Goal: Task Accomplishment & Management: Use online tool/utility

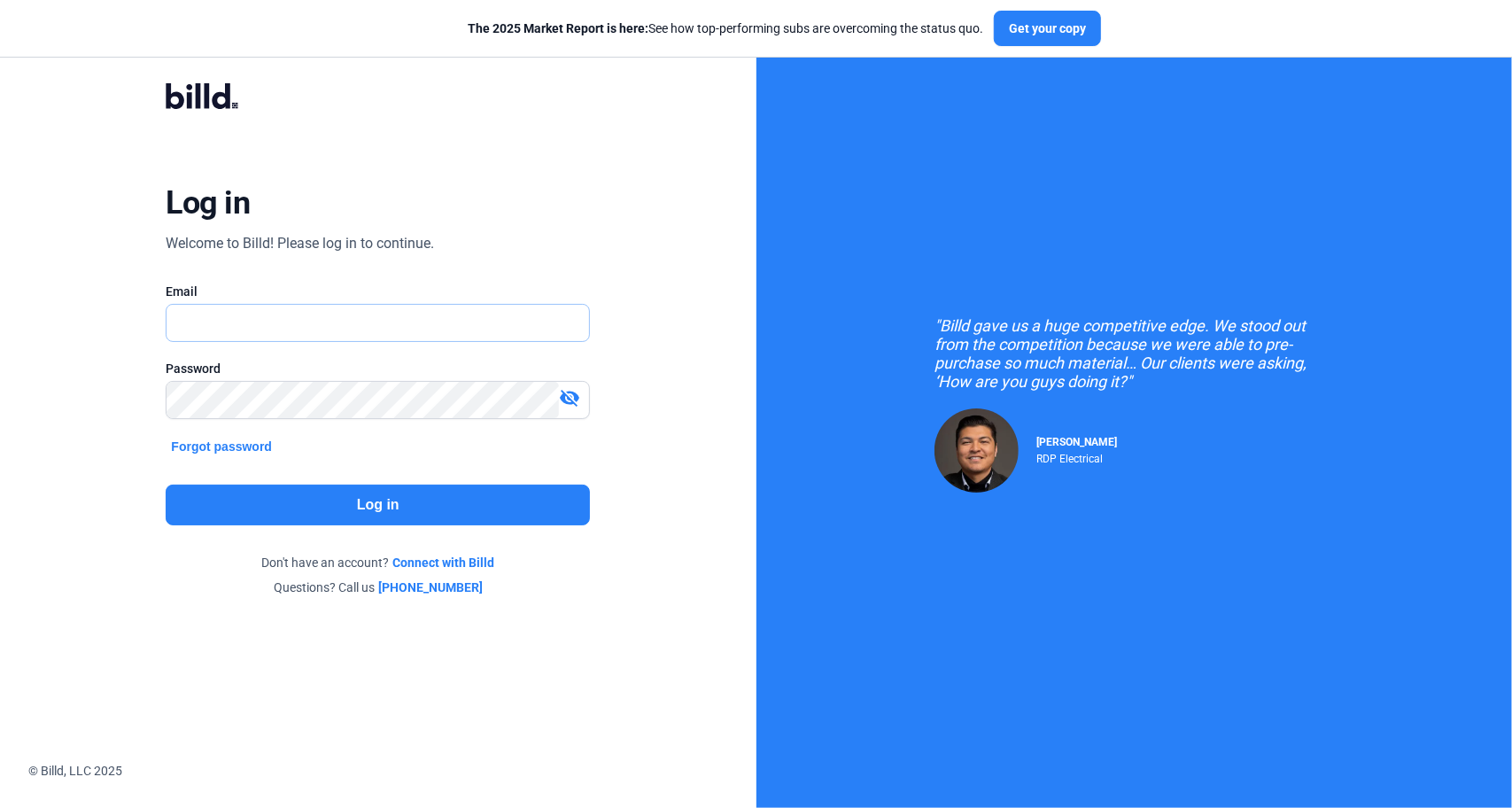
type input "[EMAIL_ADDRESS][DOMAIN_NAME]"
click at [367, 513] on button "Log in" at bounding box center [378, 504] width 425 height 40
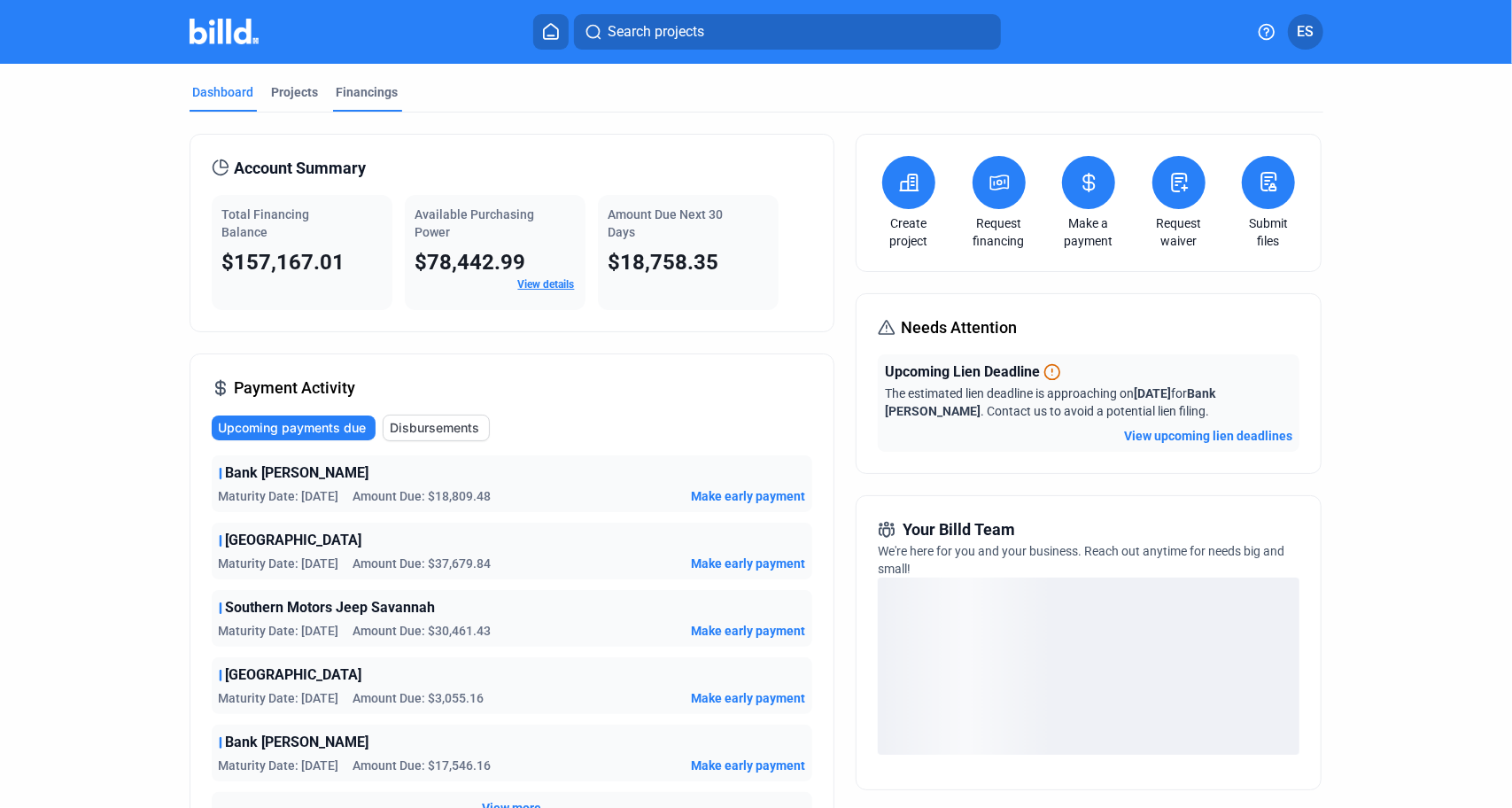
click at [372, 98] on div "Financings" at bounding box center [367, 92] width 62 height 18
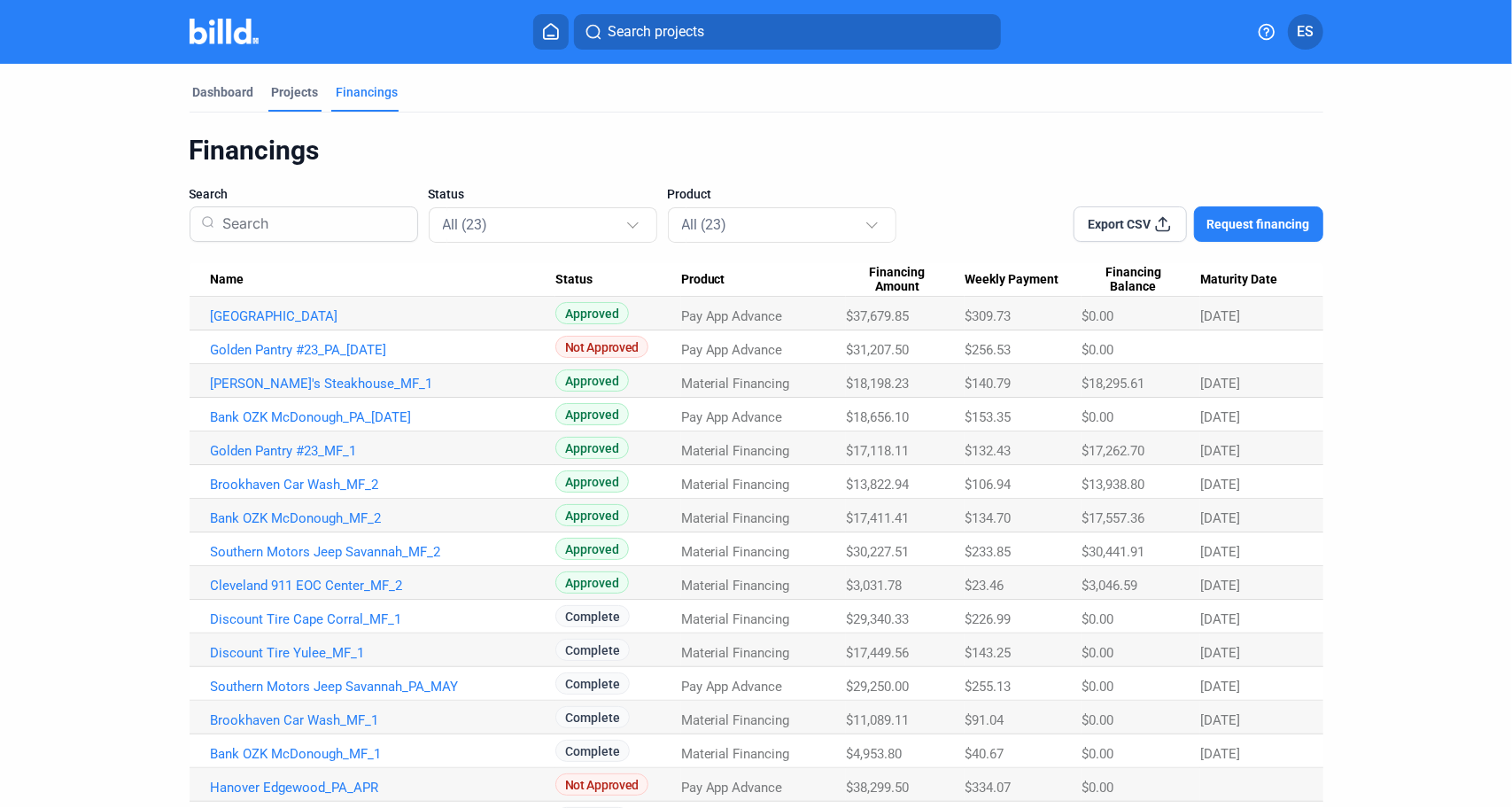
click at [292, 89] on div "Projects" at bounding box center [295, 92] width 47 height 18
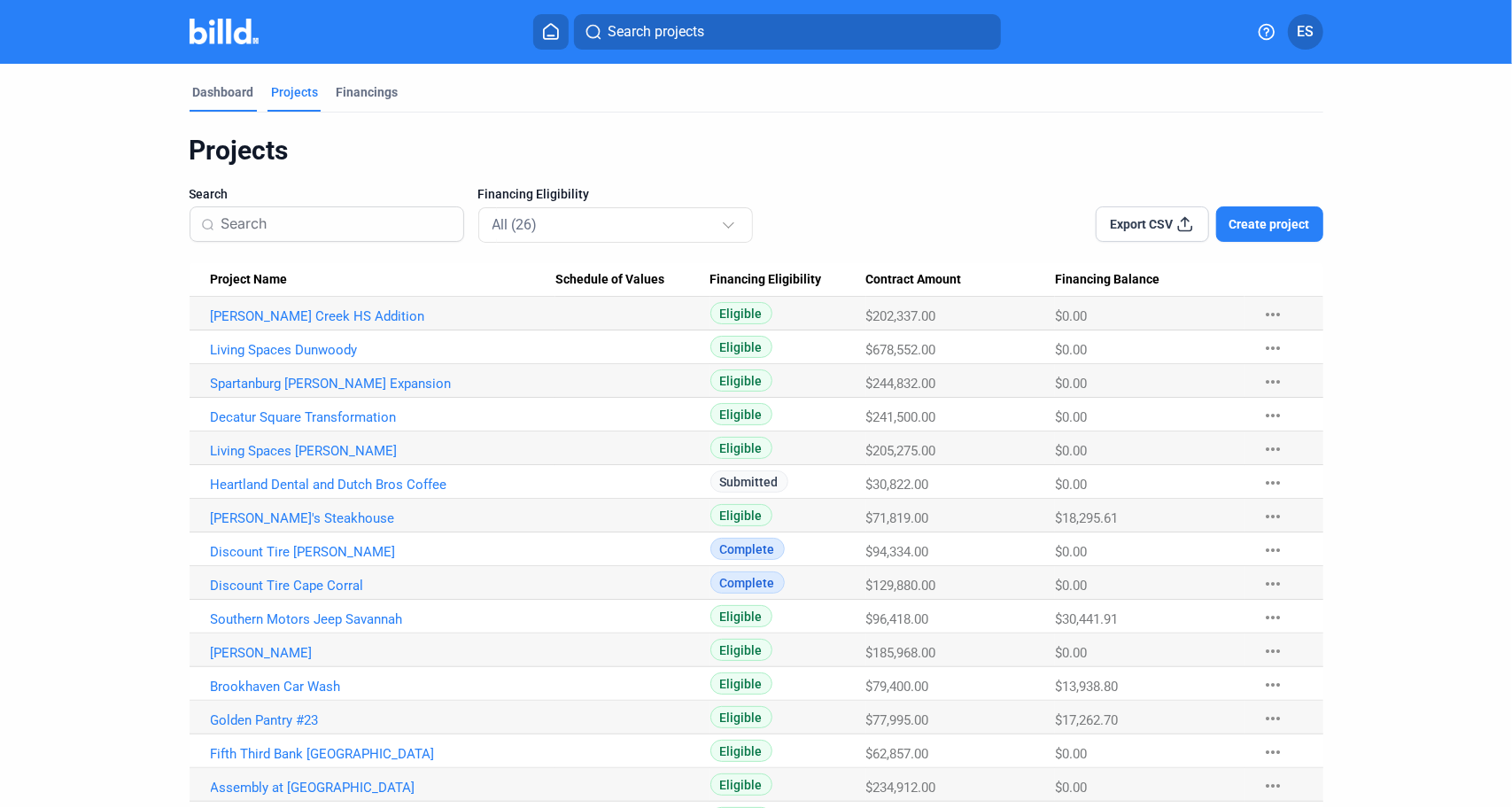
click at [221, 88] on div "Dashboard" at bounding box center [223, 92] width 61 height 18
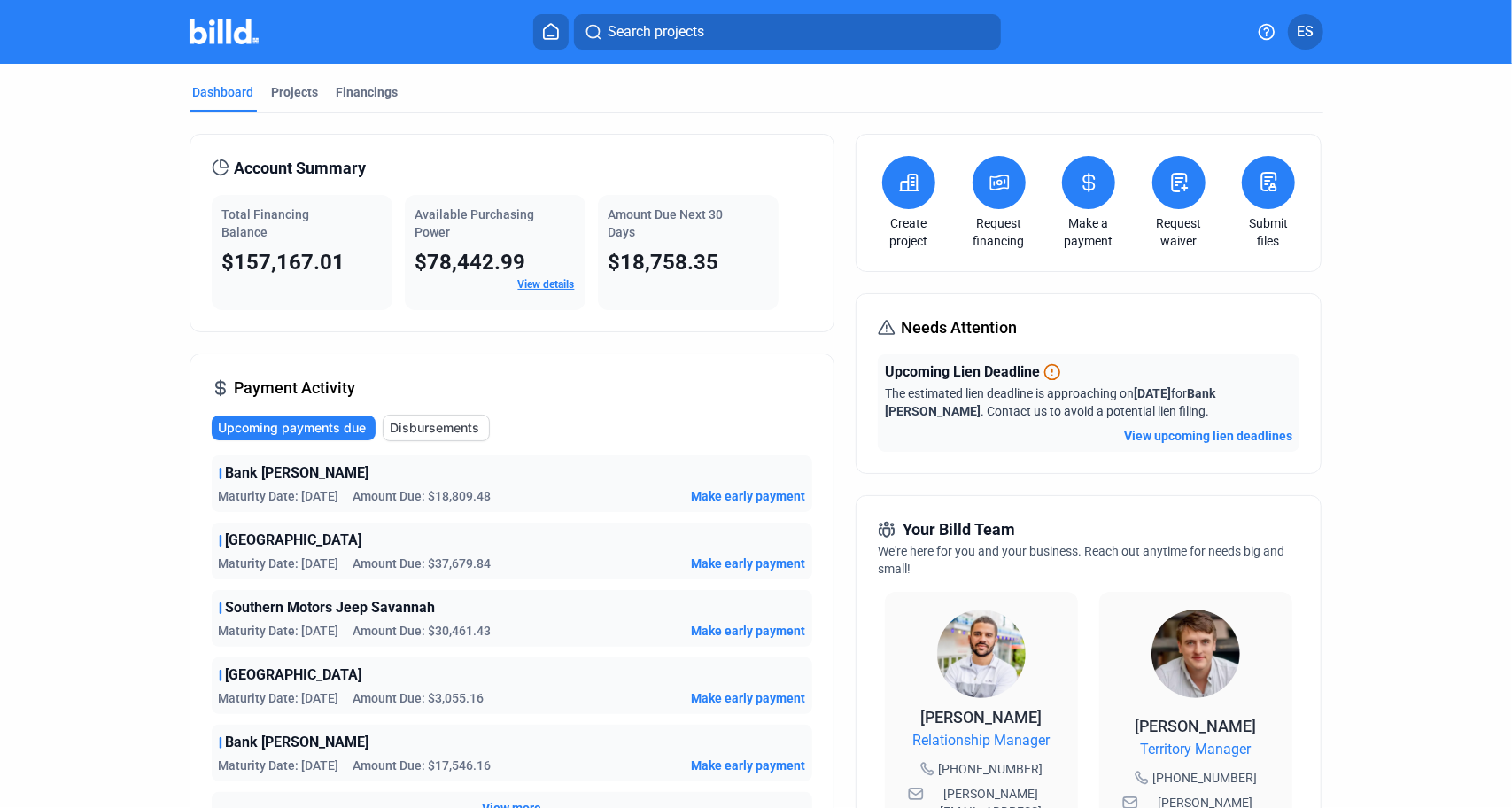
click at [1086, 188] on icon at bounding box center [1089, 182] width 10 height 18
